Goal: Task Accomplishment & Management: Manage account settings

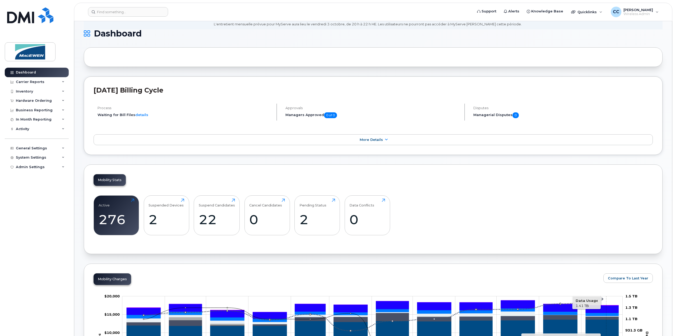
scroll to position [53, 0]
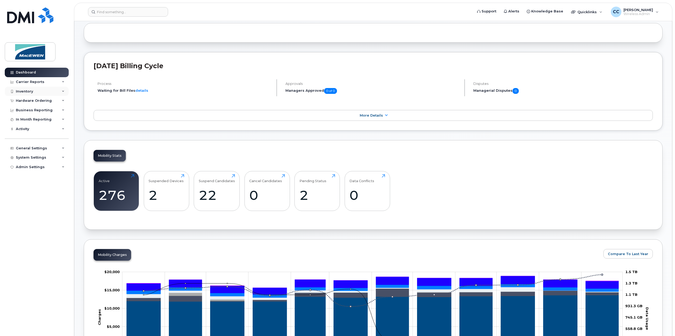
click at [24, 90] on div "Inventory" at bounding box center [24, 91] width 17 height 4
click at [26, 101] on div "Mobility Devices" at bounding box center [33, 101] width 30 height 5
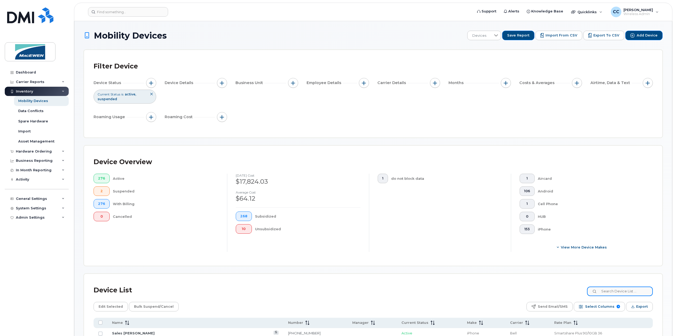
click at [614, 290] on input at bounding box center [620, 292] width 66 height 10
type input "sales"
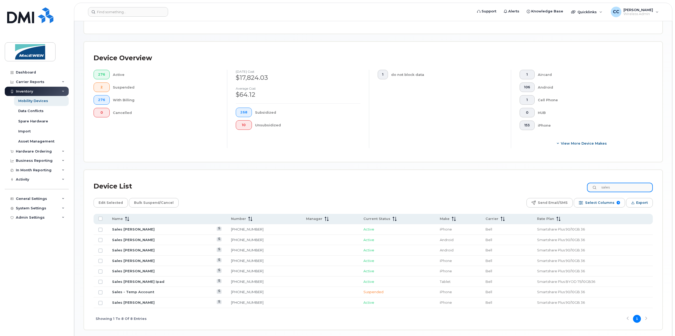
scroll to position [122, 0]
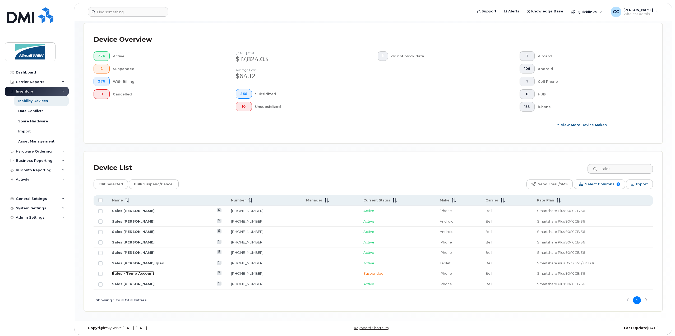
click at [131, 272] on link "Sales - Temp Account" at bounding box center [133, 273] width 42 height 4
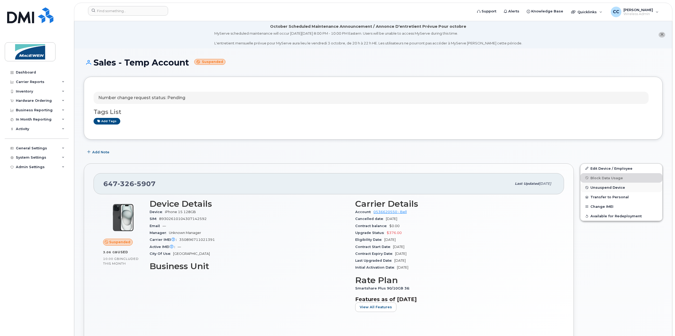
click at [600, 187] on span "Unsuspend Device" at bounding box center [608, 188] width 35 height 4
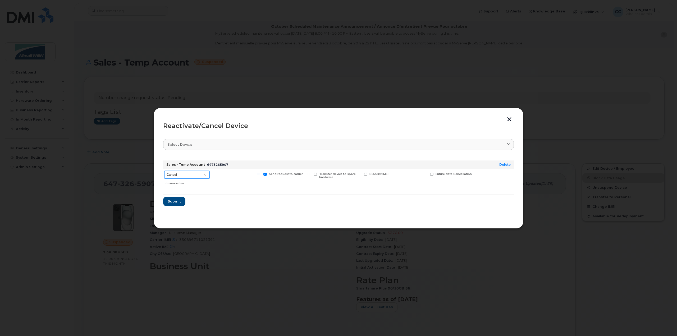
click at [191, 175] on select "Cancel Suspend - Extend Suspension Reactivate" at bounding box center [186, 175] width 45 height 8
select select "[object Object]"
click at [164, 171] on select "Cancel Suspend - Extend Suspension Reactivate" at bounding box center [186, 175] width 45 height 8
click at [173, 202] on span "Submit" at bounding box center [173, 201] width 13 height 5
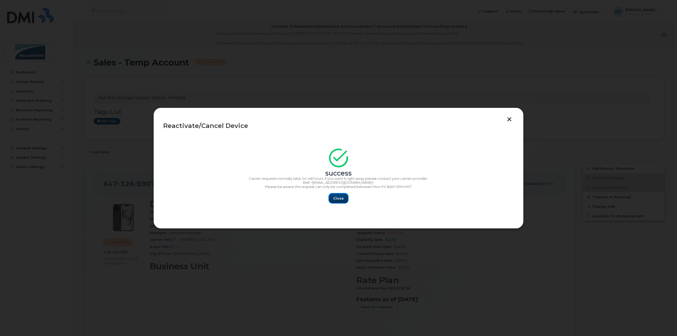
click at [345, 199] on button "Close" at bounding box center [338, 199] width 19 height 10
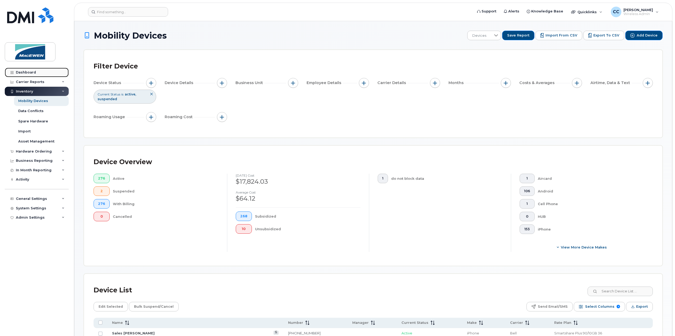
click at [19, 71] on div "Dashboard" at bounding box center [26, 72] width 20 height 4
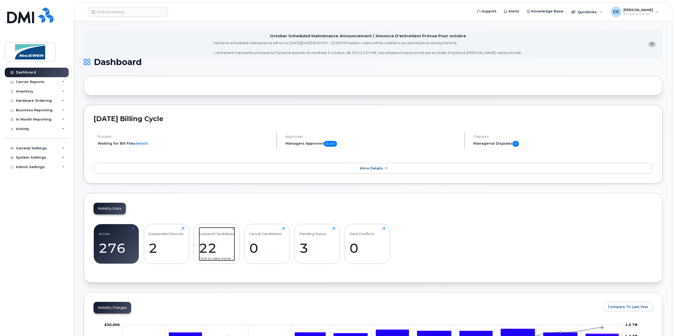
click at [221, 238] on div "Suspend Candidates 22 Click to view more" at bounding box center [217, 244] width 36 height 34
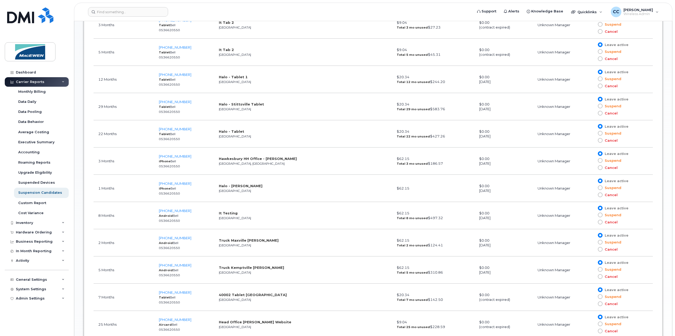
scroll to position [449, 0]
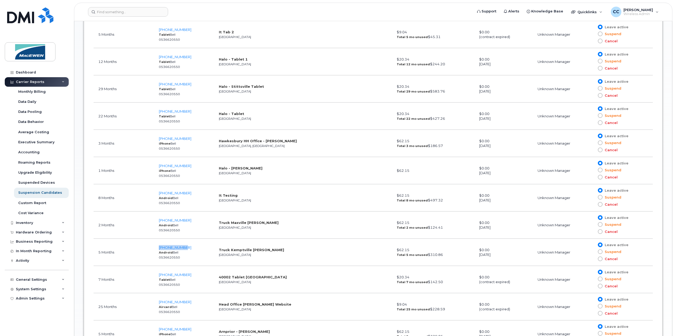
drag, startPoint x: 185, startPoint y: 244, endPoint x: 158, endPoint y: 244, distance: 27.0
click at [158, 244] on td "[PHONE_NUMBER] Android Bell 0536620550" at bounding box center [184, 252] width 60 height 27
copy span "[PHONE_NUMBER]"
